Goal: Task Accomplishment & Management: Complete application form

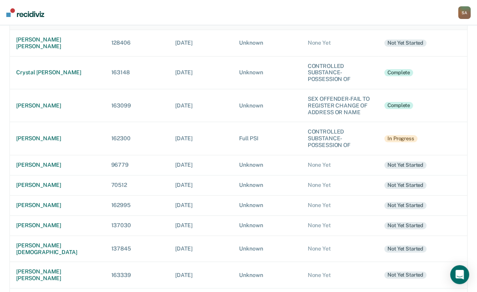
scroll to position [126, 0]
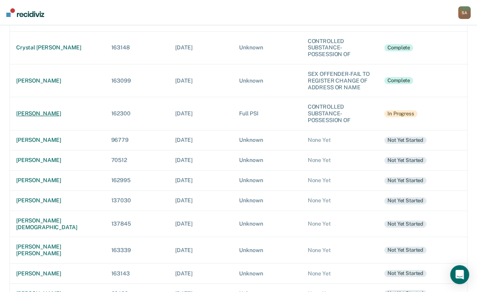
click at [37, 117] on div "[PERSON_NAME]" at bounding box center [57, 113] width 82 height 7
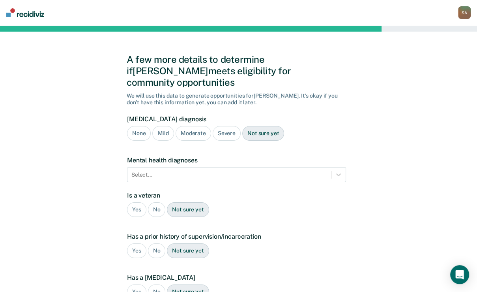
click at [159, 140] on div "Mild" at bounding box center [162, 133] width 21 height 15
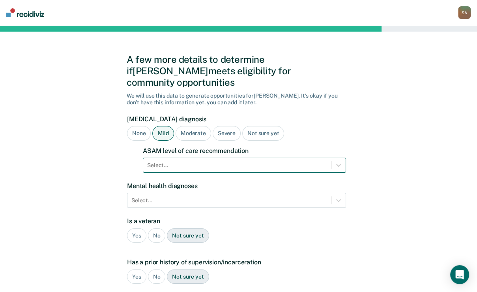
click at [164, 172] on div "Select..." at bounding box center [244, 164] width 203 height 15
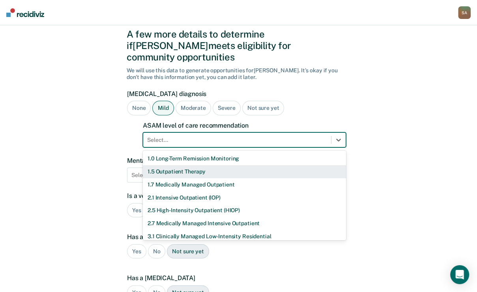
scroll to position [29, 0]
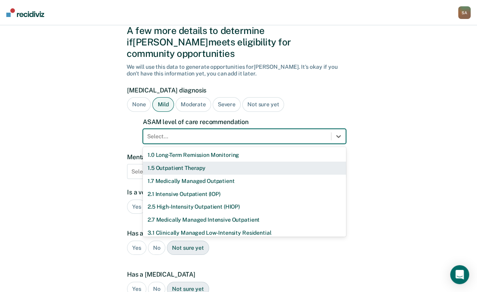
click at [163, 174] on div "1.5 Outpatient Therapy" at bounding box center [244, 167] width 203 height 13
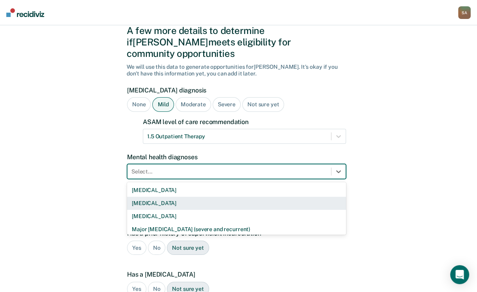
scroll to position [66, 0]
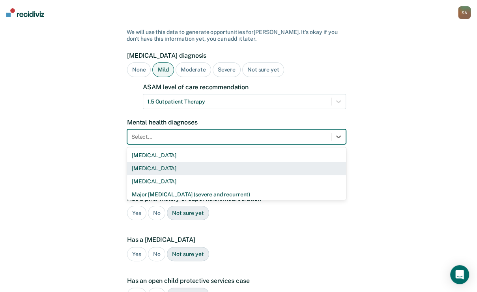
click at [163, 144] on div "9 results available. Use Up and Down to choose options, press Enter to select t…" at bounding box center [236, 136] width 219 height 15
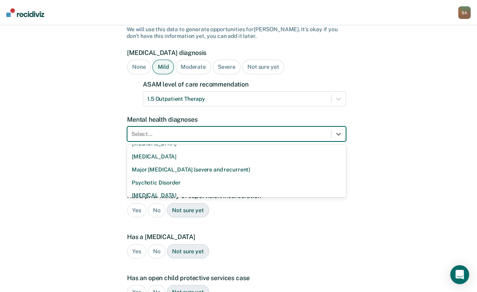
scroll to position [19, 0]
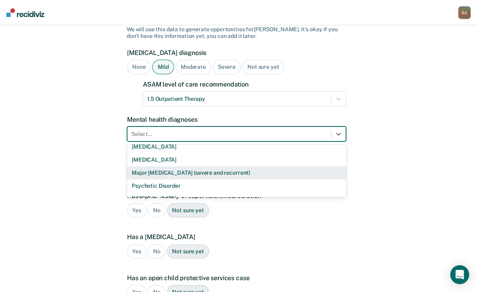
click at [163, 179] on div "Major [MEDICAL_DATA] (severe and recurrent)" at bounding box center [236, 172] width 219 height 13
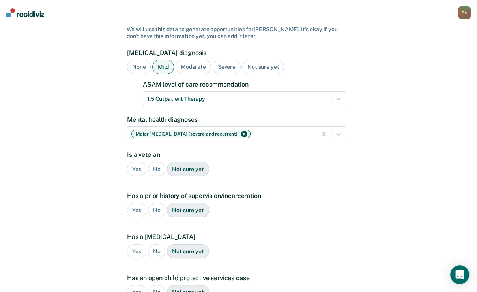
click at [156, 176] on div "No" at bounding box center [157, 169] width 18 height 15
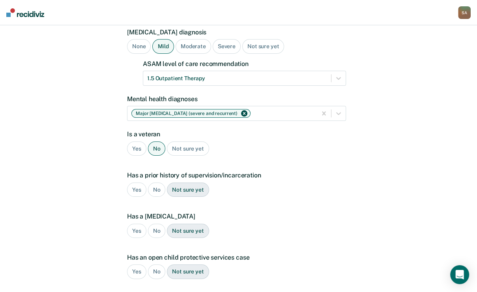
scroll to position [98, 0]
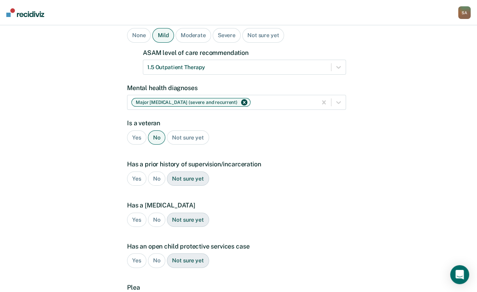
click at [142, 186] on div "Yes" at bounding box center [136, 178] width 19 height 15
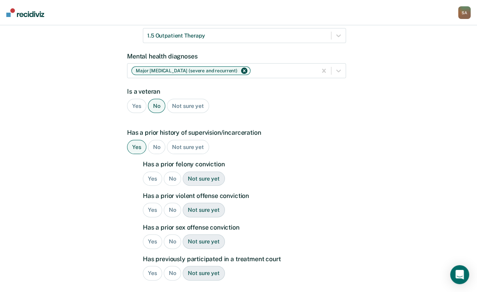
click at [157, 186] on div "Yes" at bounding box center [152, 178] width 19 height 15
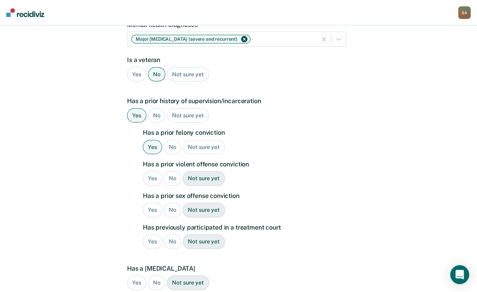
click at [157, 185] on div "Yes" at bounding box center [152, 178] width 19 height 15
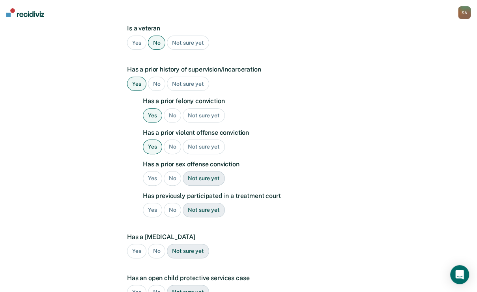
click at [157, 185] on div "Yes" at bounding box center [152, 178] width 19 height 15
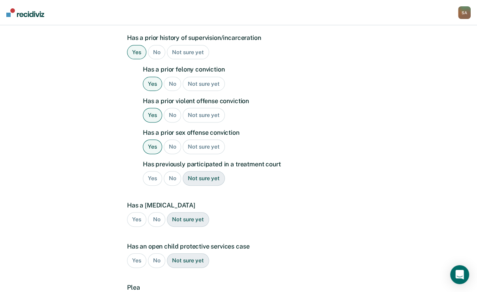
click at [176, 185] on div "No" at bounding box center [173, 178] width 18 height 15
click at [158, 226] on div "No" at bounding box center [157, 219] width 18 height 15
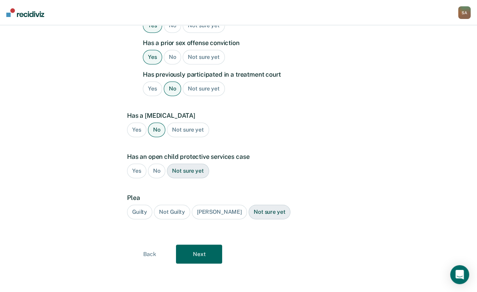
scroll to position [350, 0]
click at [166, 178] on div "No" at bounding box center [157, 170] width 18 height 15
click at [141, 219] on div "Guilty" at bounding box center [139, 211] width 25 height 15
click at [193, 263] on button "Next" at bounding box center [199, 253] width 46 height 19
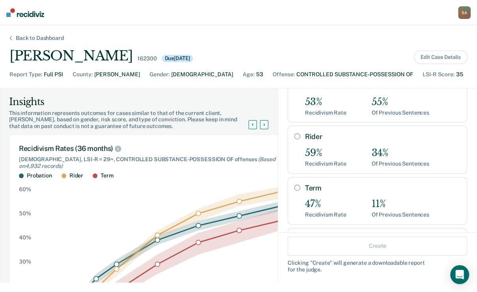
scroll to position [63, 0]
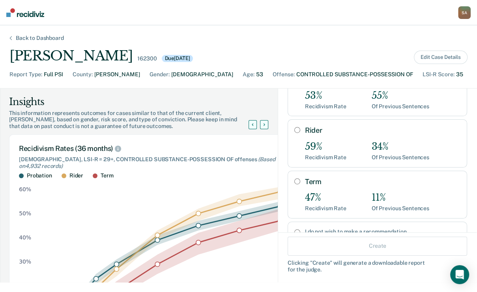
click at [294, 133] on input "Rider" at bounding box center [297, 130] width 6 height 6
radio input "true"
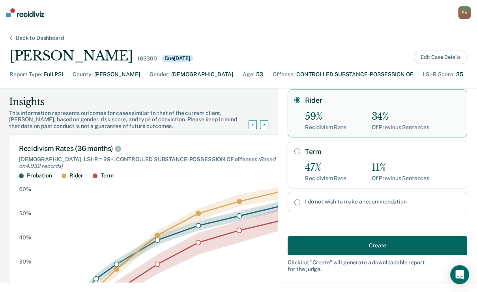
scroll to position [140, 0]
click at [374, 245] on button "Create" at bounding box center [378, 245] width 180 height 19
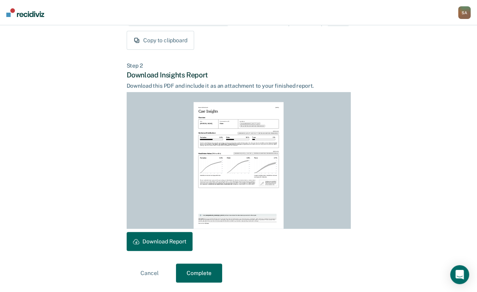
scroll to position [206, 0]
click at [186, 243] on button "Download Report" at bounding box center [160, 241] width 66 height 19
click at [204, 274] on button "Complete" at bounding box center [199, 272] width 46 height 19
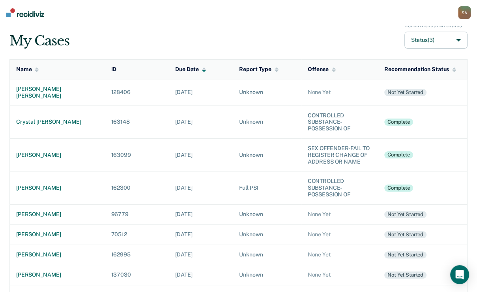
scroll to position [63, 0]
